Goal: Transaction & Acquisition: Purchase product/service

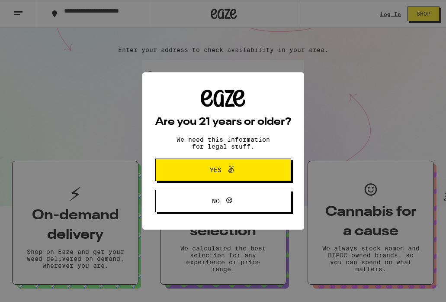
scroll to position [83, 0]
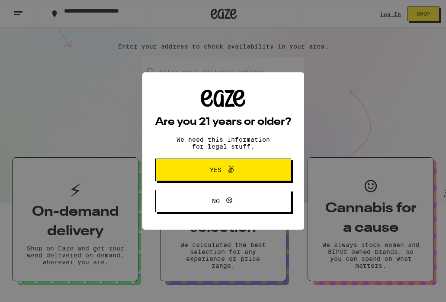
click at [219, 175] on span "Yes" at bounding box center [223, 169] width 66 height 11
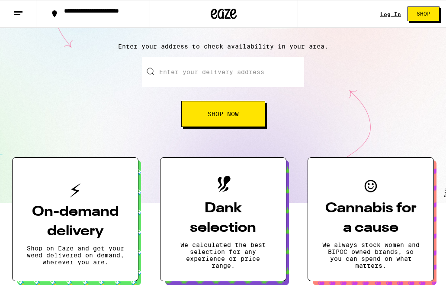
click at [74, 212] on h3 "On-demand delivery" at bounding box center [75, 221] width 98 height 39
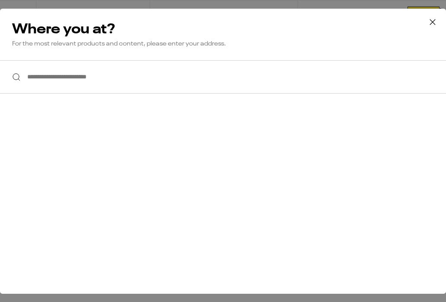
click at [134, 75] on input "**********" at bounding box center [223, 76] width 446 height 33
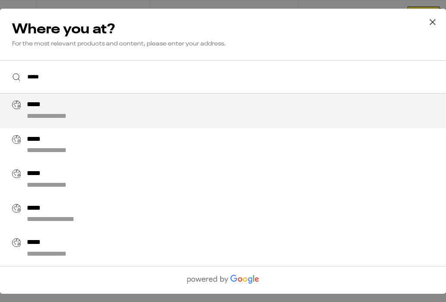
click at [146, 109] on div "**********" at bounding box center [240, 110] width 427 height 21
type input "**********"
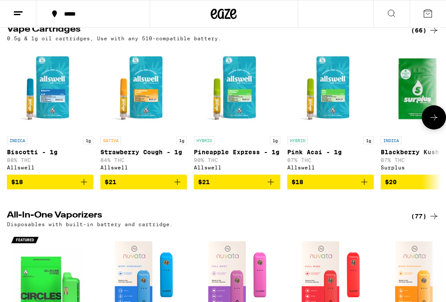
scroll to position [1078, 0]
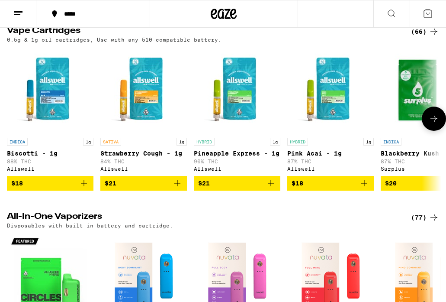
click at [434, 122] on icon at bounding box center [433, 119] width 7 height 6
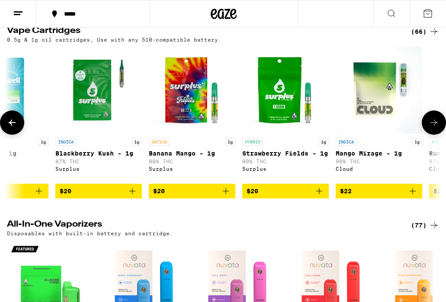
scroll to position [0, 338]
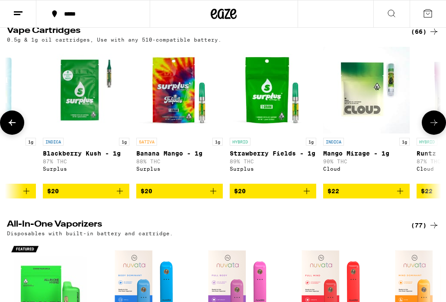
click at [434, 135] on button at bounding box center [434, 122] width 24 height 24
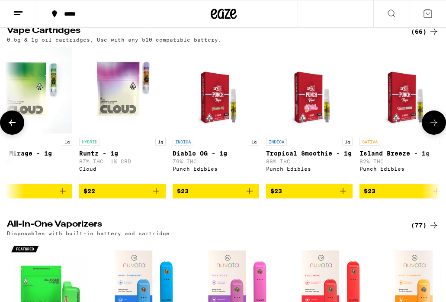
scroll to position [0, 676]
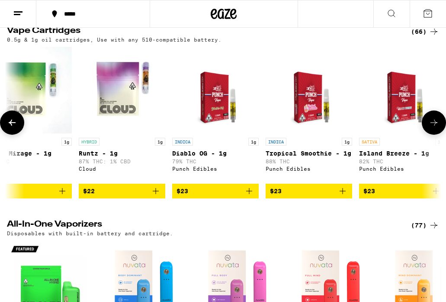
click at [434, 135] on button at bounding box center [434, 122] width 24 height 24
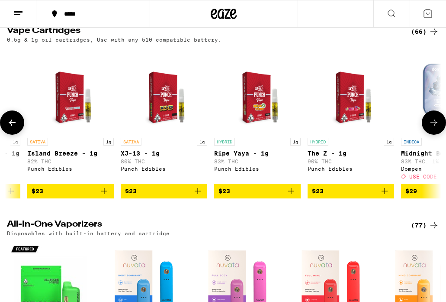
scroll to position [0, 1014]
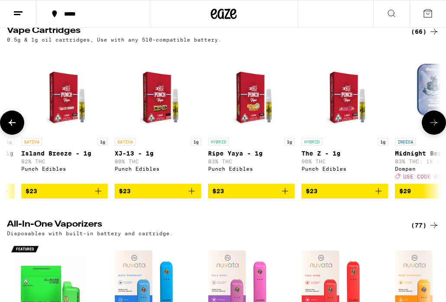
click at [434, 135] on button at bounding box center [434, 122] width 24 height 24
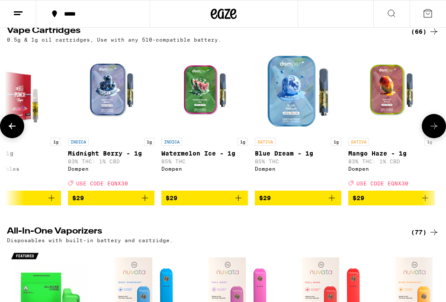
scroll to position [0, 1352]
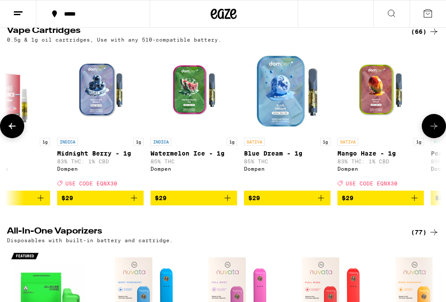
click at [434, 138] on button at bounding box center [434, 126] width 24 height 24
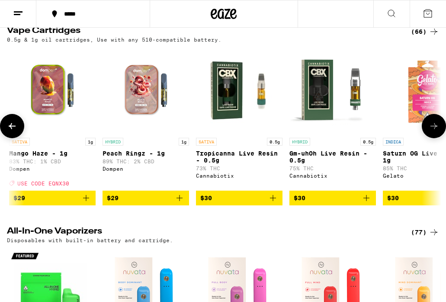
scroll to position [0, 1689]
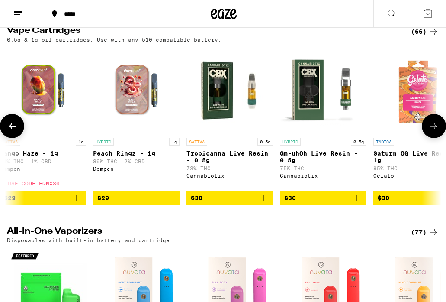
click at [434, 138] on button at bounding box center [434, 126] width 24 height 24
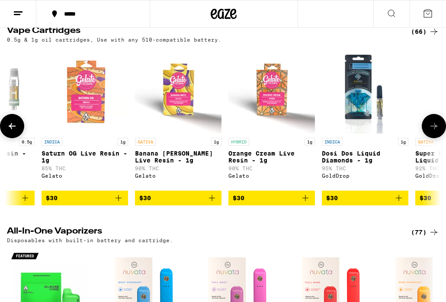
scroll to position [0, 2027]
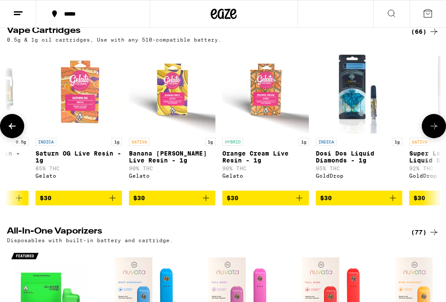
click at [434, 138] on button at bounding box center [434, 126] width 24 height 24
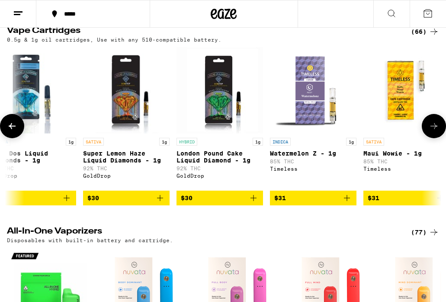
scroll to position [0, 2365]
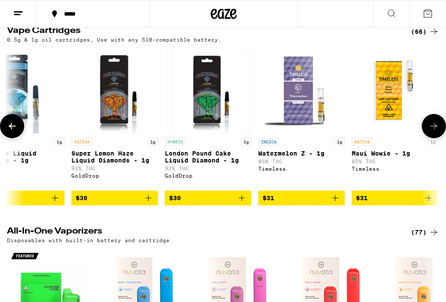
click at [434, 138] on button at bounding box center [434, 126] width 24 height 24
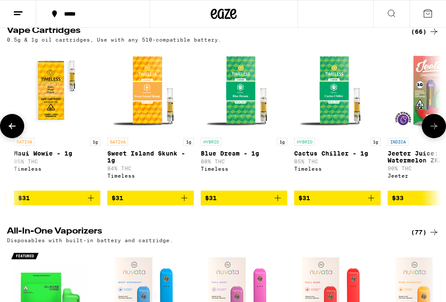
click at [434, 138] on button at bounding box center [434, 126] width 24 height 24
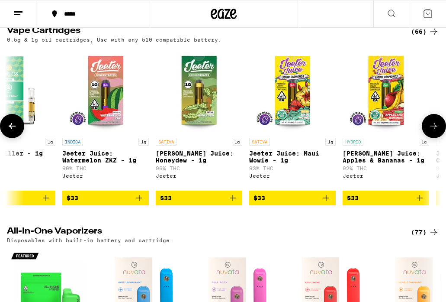
scroll to position [0, 3041]
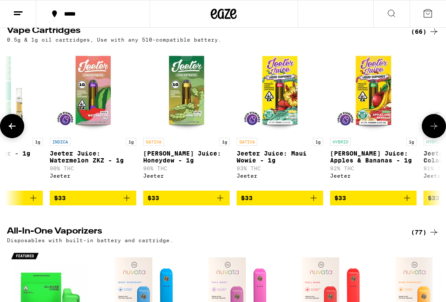
click at [434, 138] on button at bounding box center [434, 126] width 24 height 24
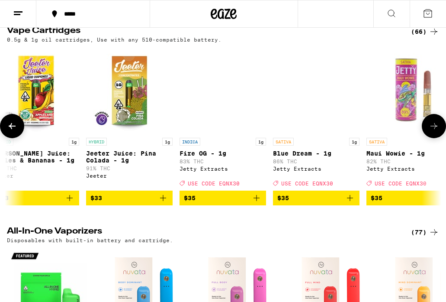
scroll to position [0, 3379]
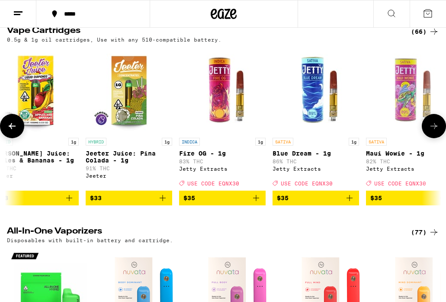
click at [434, 138] on button at bounding box center [434, 126] width 24 height 24
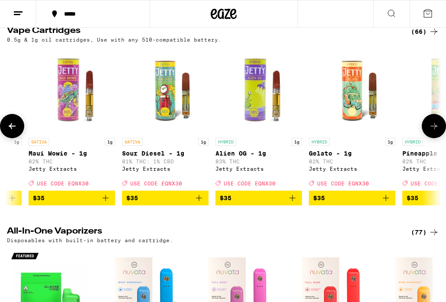
scroll to position [0, 3717]
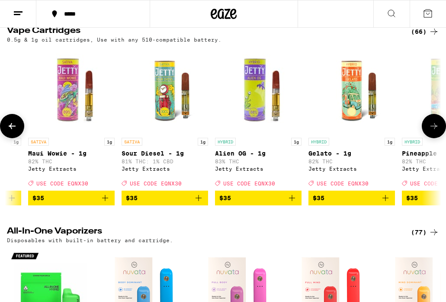
click at [435, 138] on button at bounding box center [434, 126] width 24 height 24
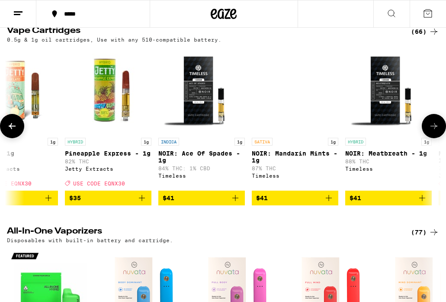
scroll to position [0, 4055]
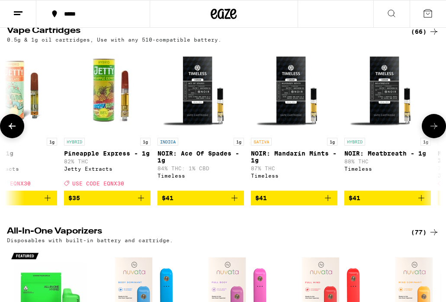
click at [435, 138] on button at bounding box center [434, 126] width 24 height 24
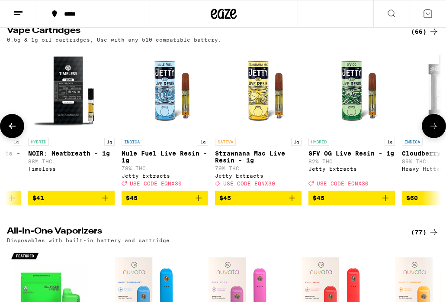
scroll to position [0, 4392]
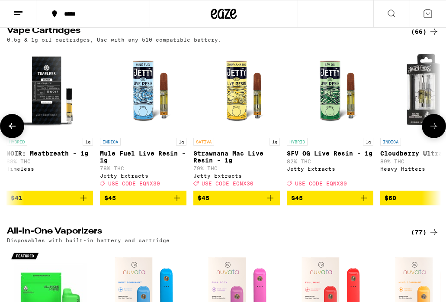
click at [435, 138] on button at bounding box center [434, 126] width 24 height 24
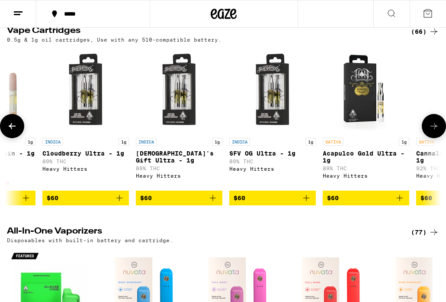
click at [435, 138] on button at bounding box center [434, 126] width 24 height 24
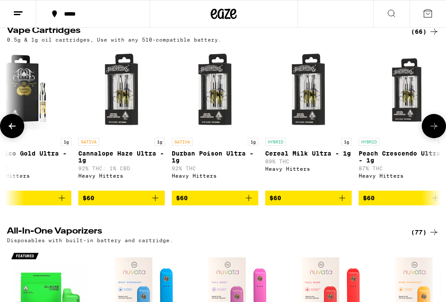
click at [435, 138] on button at bounding box center [434, 126] width 24 height 24
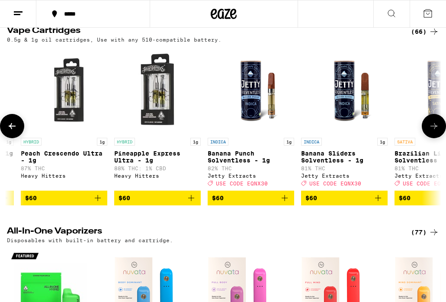
click at [435, 138] on button at bounding box center [434, 126] width 24 height 24
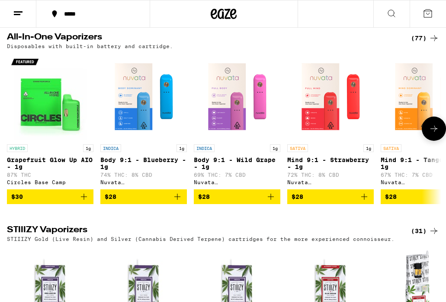
scroll to position [1272, 0]
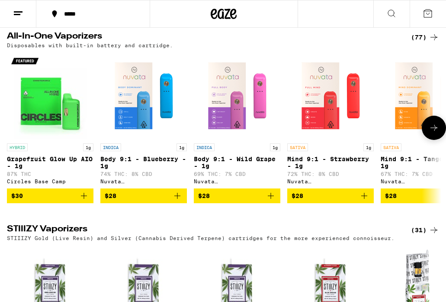
click at [431, 133] on icon at bounding box center [434, 127] width 10 height 10
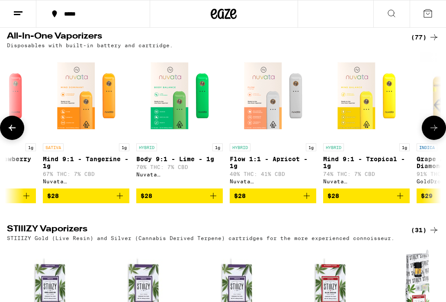
click at [431, 133] on icon at bounding box center [434, 127] width 10 height 10
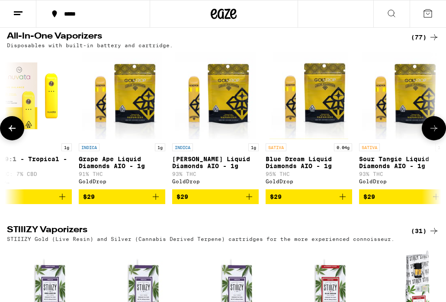
click at [431, 133] on icon at bounding box center [434, 128] width 10 height 10
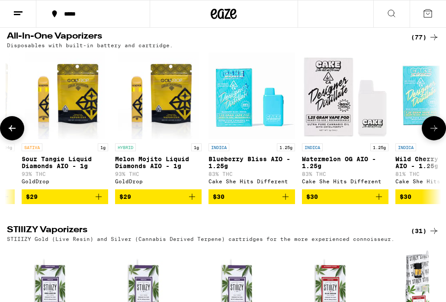
scroll to position [0, 1014]
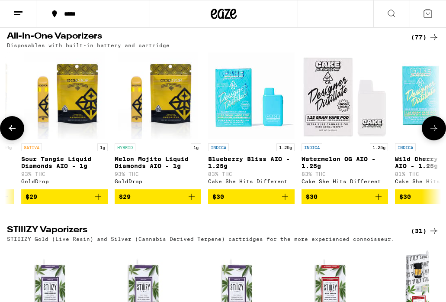
click at [431, 133] on icon at bounding box center [434, 128] width 10 height 10
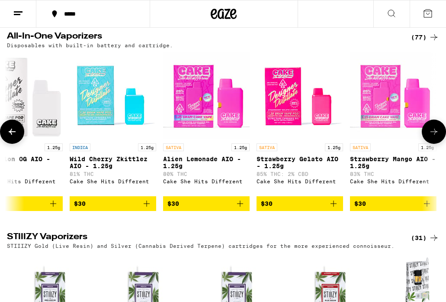
scroll to position [0, 1352]
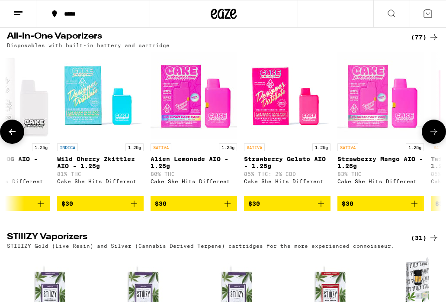
click at [431, 137] on icon at bounding box center [434, 131] width 10 height 10
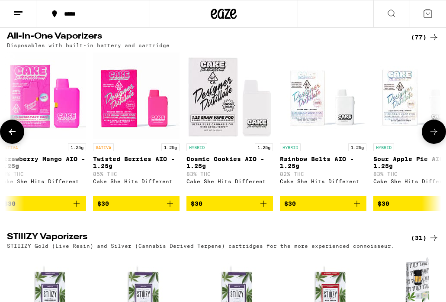
click at [431, 137] on icon at bounding box center [434, 131] width 10 height 10
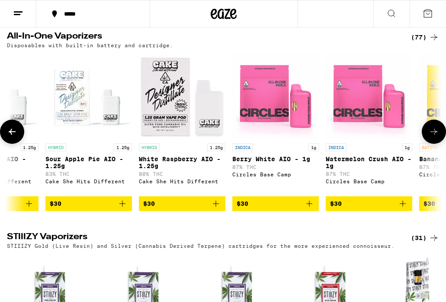
scroll to position [0, 2027]
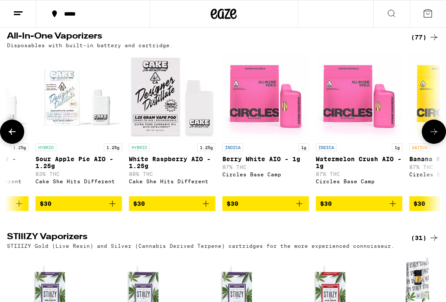
click at [431, 137] on icon at bounding box center [434, 131] width 10 height 10
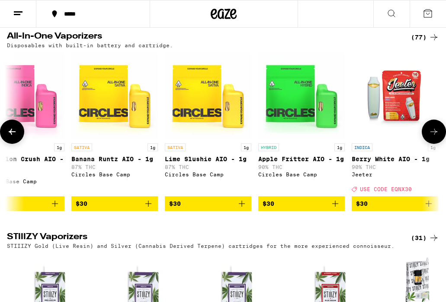
click at [431, 137] on icon at bounding box center [434, 131] width 10 height 10
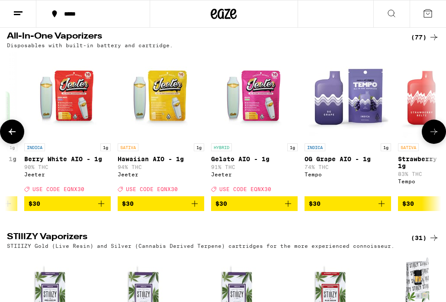
scroll to position [0, 2703]
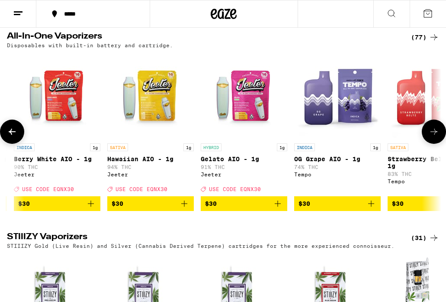
click at [431, 137] on icon at bounding box center [434, 131] width 10 height 10
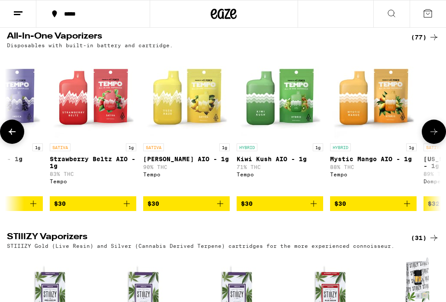
click at [431, 137] on icon at bounding box center [434, 131] width 10 height 10
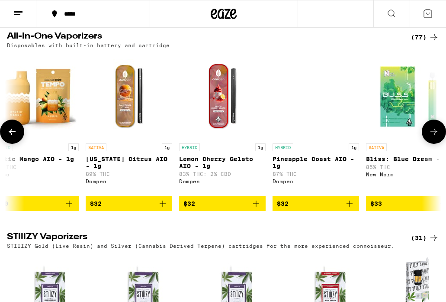
click at [431, 137] on icon at bounding box center [434, 131] width 10 height 10
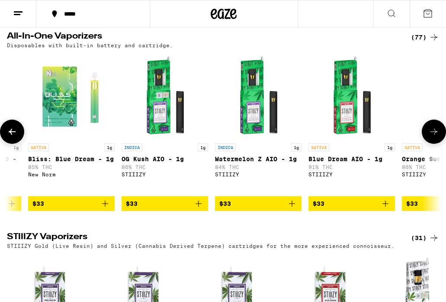
click at [431, 137] on icon at bounding box center [434, 131] width 10 height 10
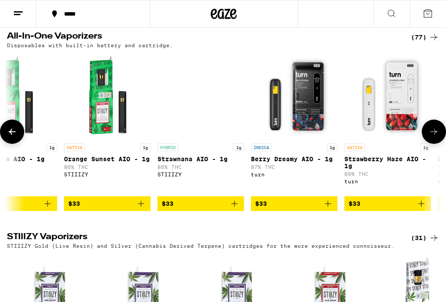
click at [431, 137] on icon at bounding box center [434, 131] width 10 height 10
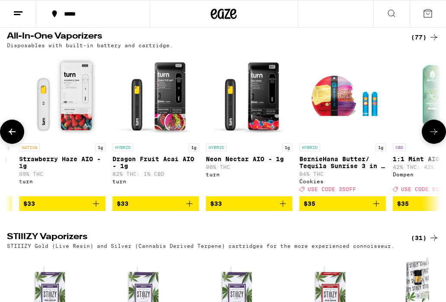
scroll to position [0, 4392]
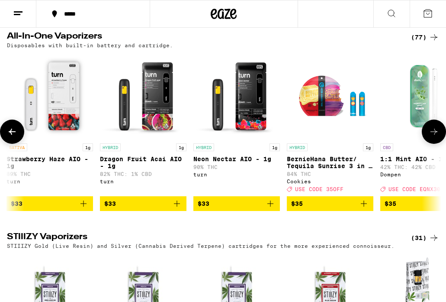
click at [431, 137] on icon at bounding box center [434, 131] width 10 height 10
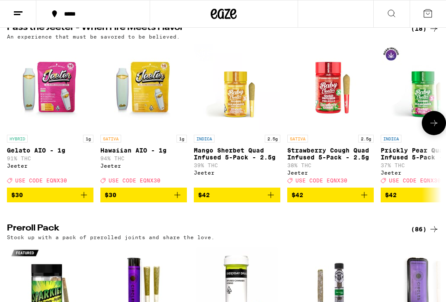
scroll to position [1889, 0]
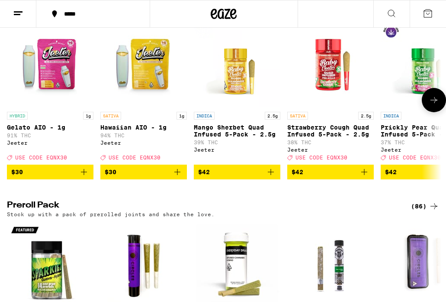
click at [436, 105] on icon at bounding box center [434, 100] width 10 height 10
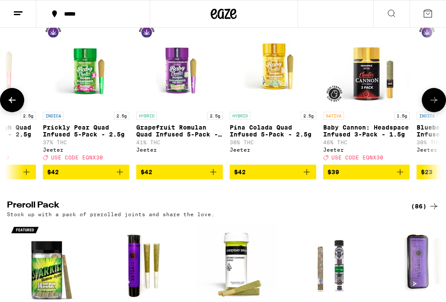
click at [436, 105] on icon at bounding box center [434, 100] width 10 height 10
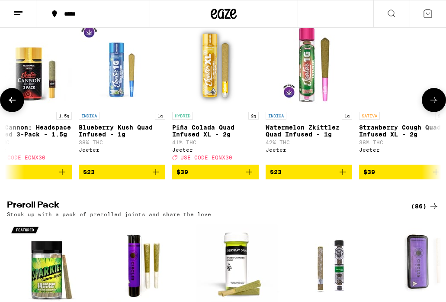
click at [436, 105] on icon at bounding box center [434, 100] width 10 height 10
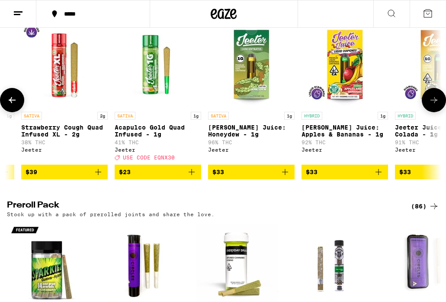
click at [435, 105] on icon at bounding box center [434, 100] width 10 height 10
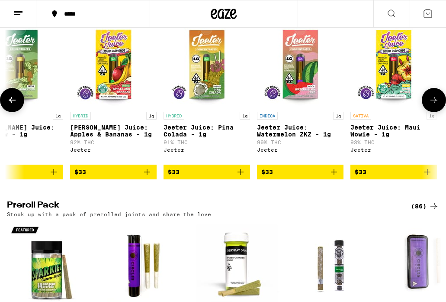
scroll to position [0, 1250]
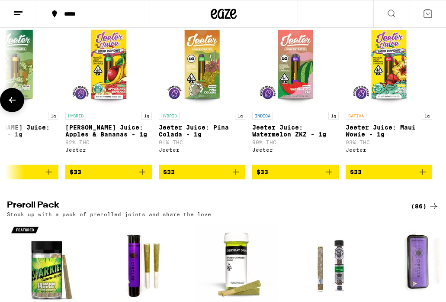
click at [435, 112] on div at bounding box center [434, 100] width 24 height 24
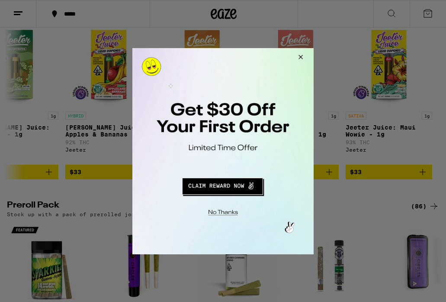
click at [301, 57] on button "Close Modal" at bounding box center [299, 58] width 23 height 21
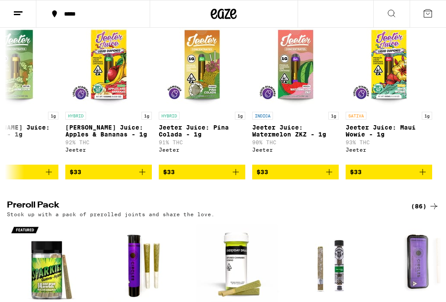
click at [424, 11] on div "(18)" at bounding box center [425, 5] width 28 height 10
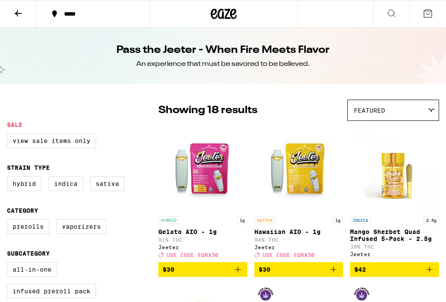
click at [183, 235] on p "Gelato AIO - 1g" at bounding box center [202, 231] width 89 height 7
